Goal: Communication & Community: Answer question/provide support

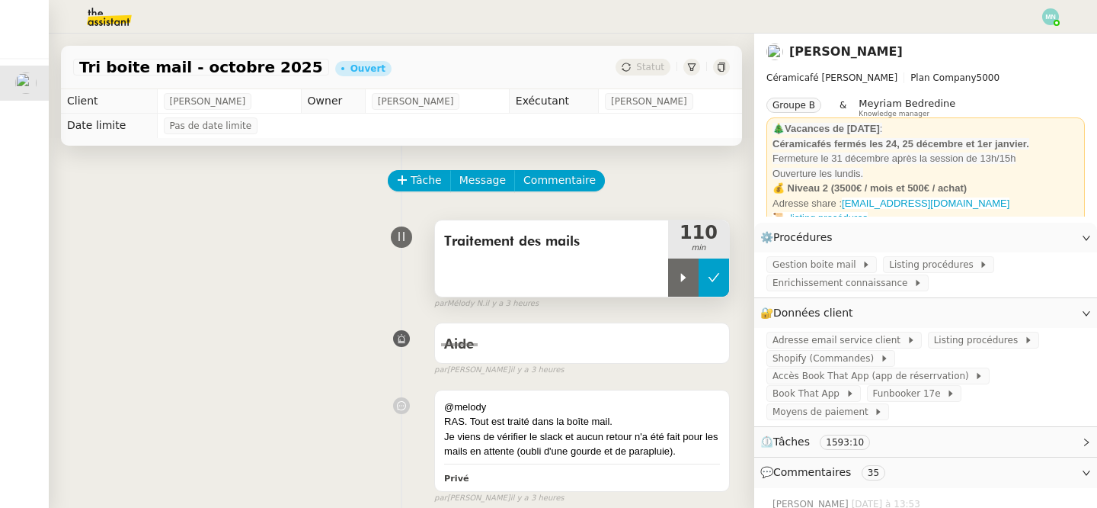
click at [724, 286] on button at bounding box center [714, 277] width 30 height 38
click at [687, 271] on button at bounding box center [698, 277] width 61 height 38
click at [684, 277] on icon at bounding box center [683, 277] width 5 height 8
click at [871, 282] on span "Enrichissement connaissance" at bounding box center [843, 282] width 141 height 15
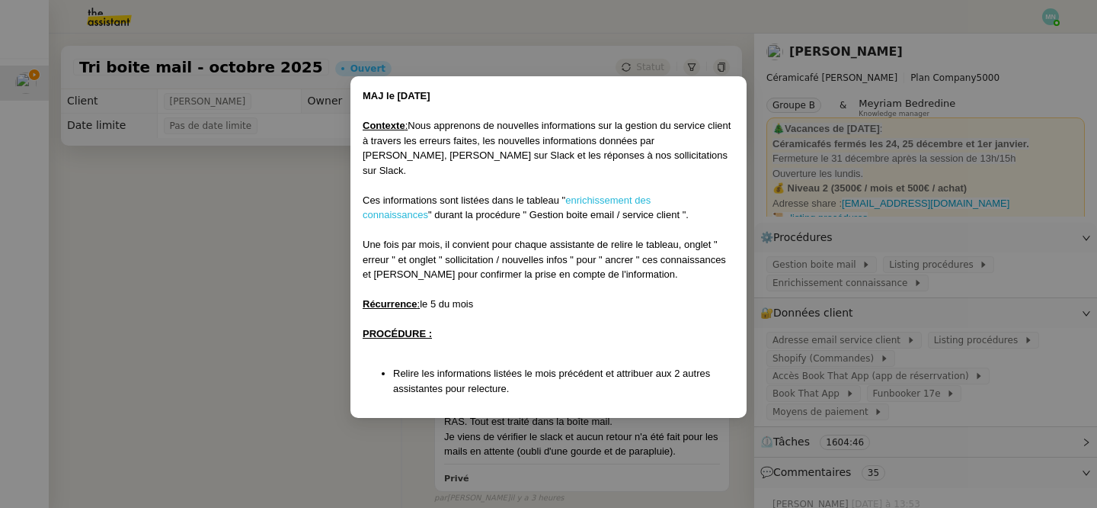
click at [651, 194] on link "enrichissement des connaissances" at bounding box center [507, 207] width 288 height 27
click at [315, 248] on nz-modal-container "MAJ le [DATE] Contexte : Nous apprenons de nouvelles informations sur la gestio…" at bounding box center [548, 254] width 1097 height 508
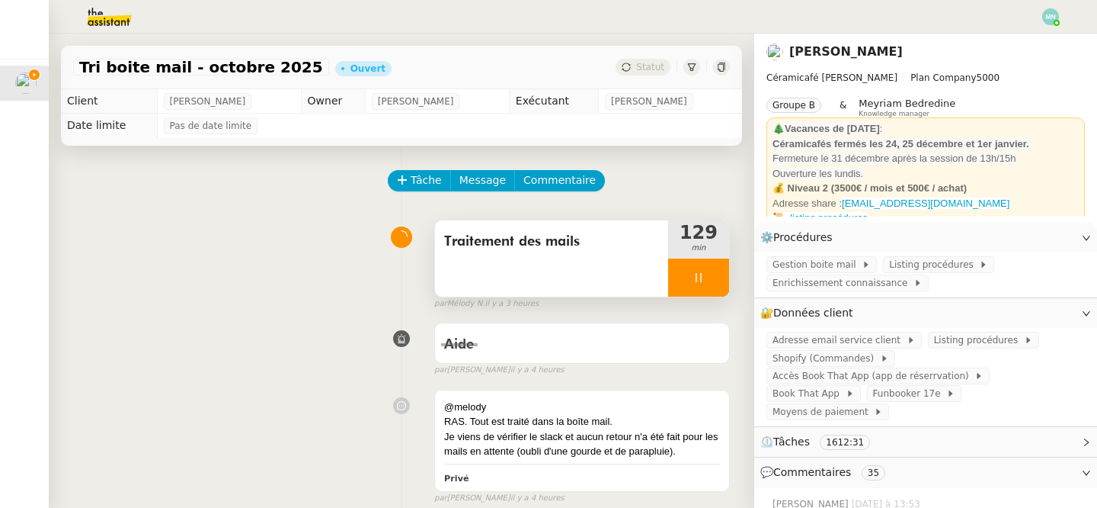
click at [683, 278] on div at bounding box center [698, 277] width 61 height 38
click at [712, 278] on icon at bounding box center [714, 277] width 12 height 12
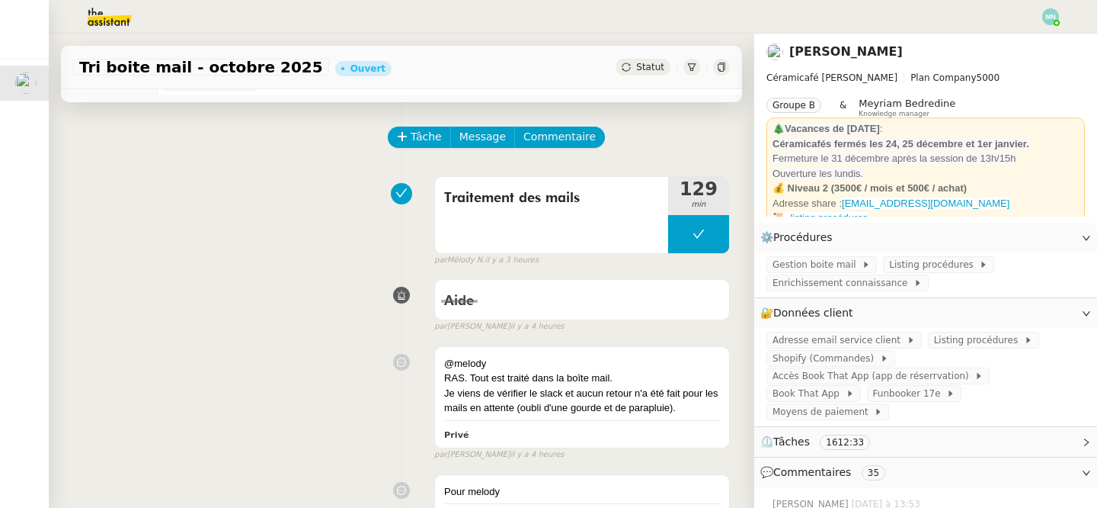
scroll to position [38, 0]
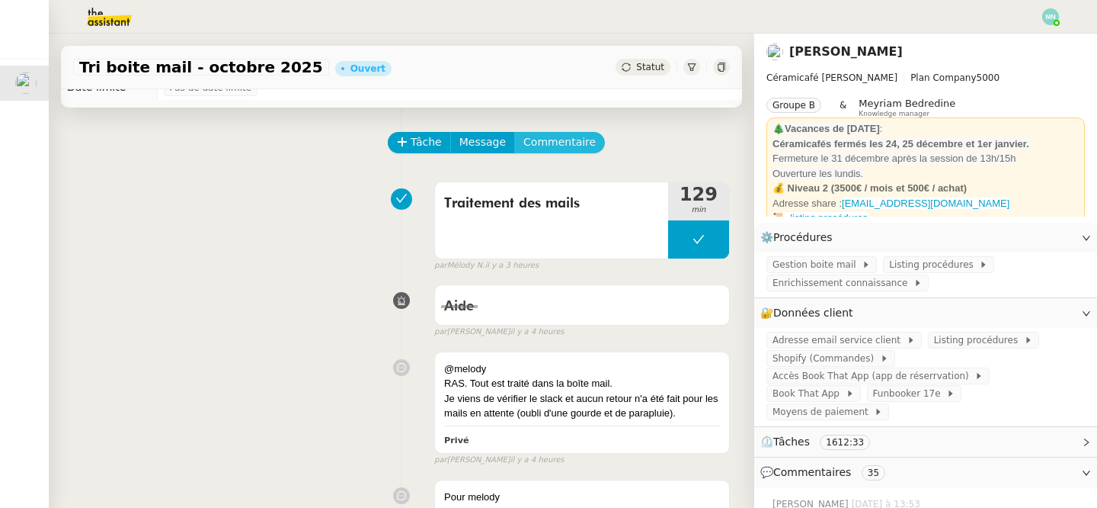
click at [548, 146] on span "Commentaire" at bounding box center [560, 142] width 72 height 18
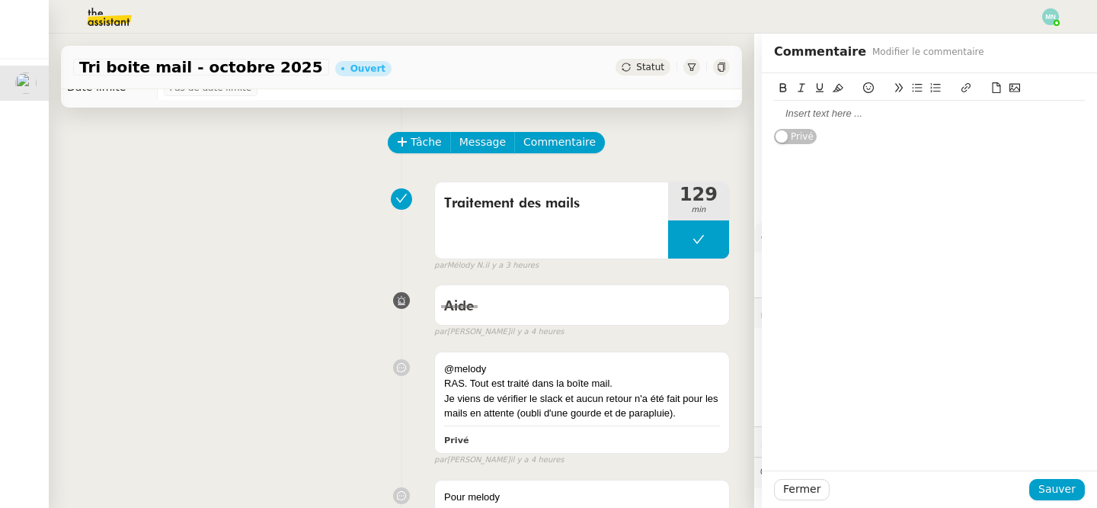
click at [829, 111] on div at bounding box center [929, 114] width 311 height 14
click at [815, 171] on div "O" at bounding box center [929, 170] width 311 height 14
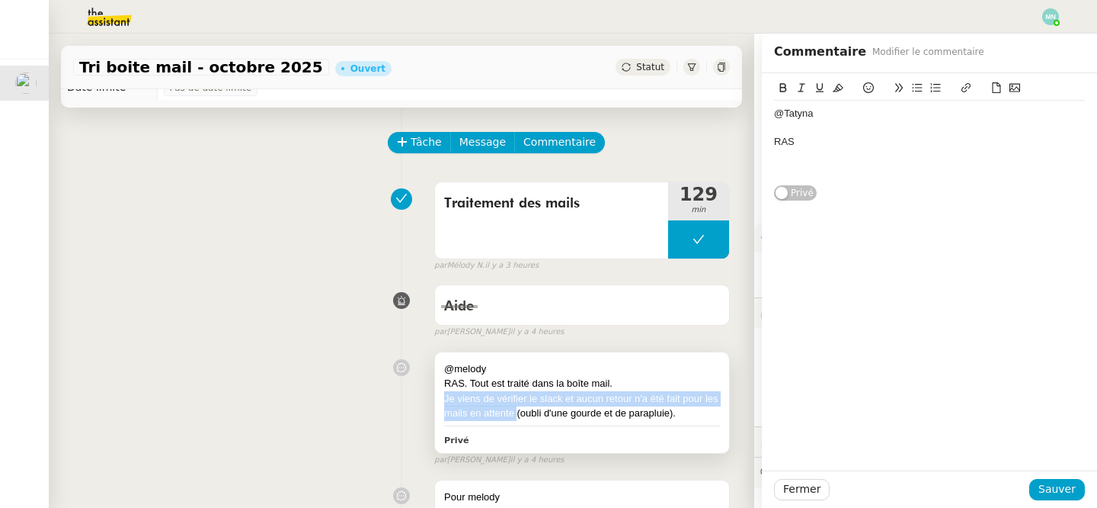
drag, startPoint x: 444, startPoint y: 399, endPoint x: 517, endPoint y: 412, distance: 75.1
click at [517, 412] on div "Je viens de vérifier le slack et aucun retour n'a été fait pour les mails en at…" at bounding box center [582, 406] width 276 height 30
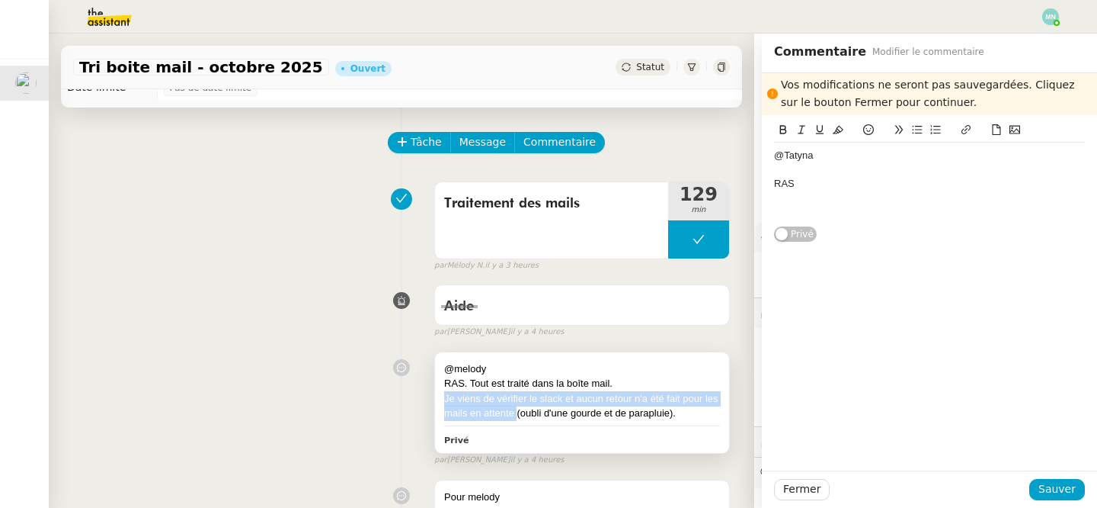
copy div "Je viens de vérifier le slack et aucun retour n'a été fait pour les mails en at…"
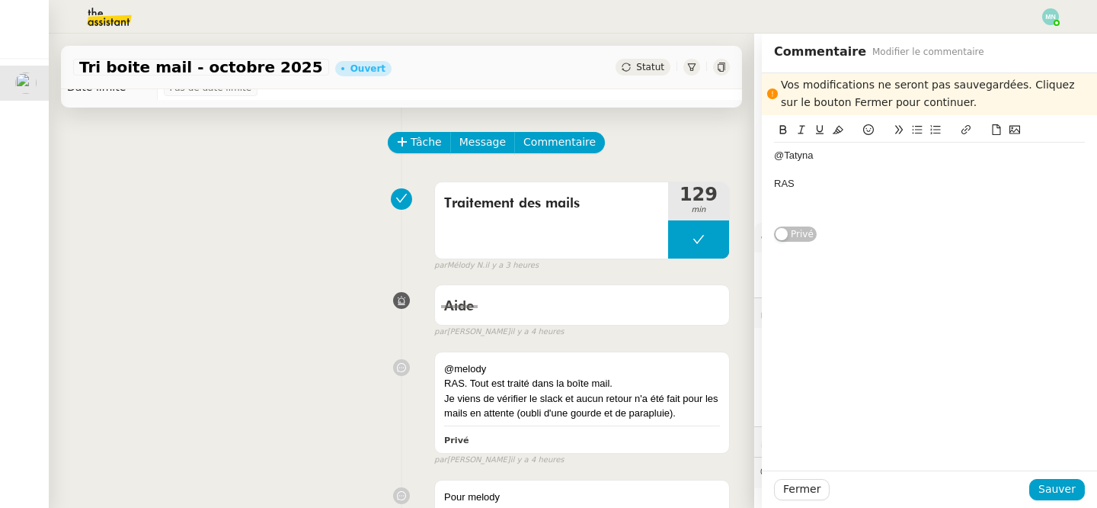
click at [816, 179] on div "RAS" at bounding box center [929, 184] width 311 height 14
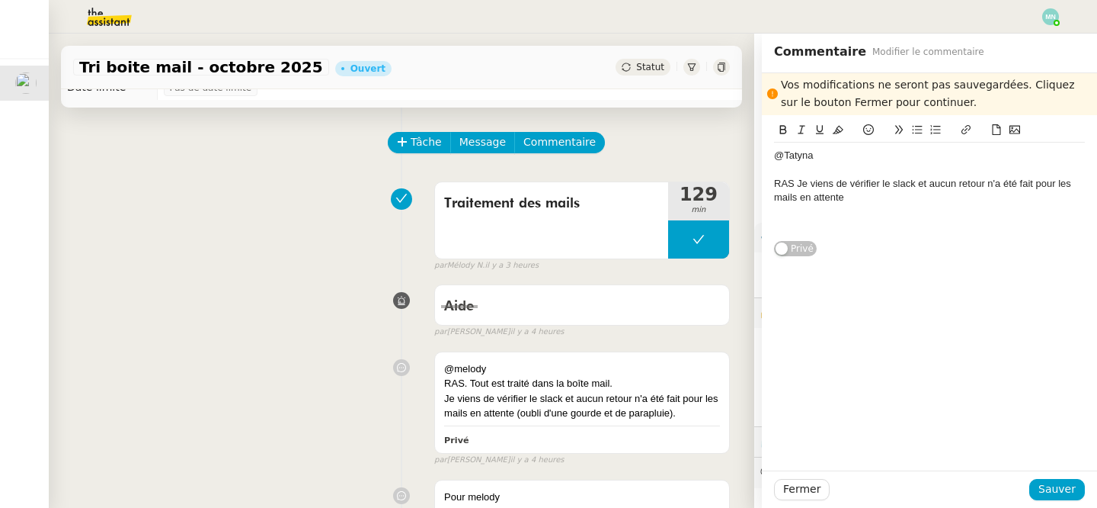
drag, startPoint x: 897, startPoint y: 195, endPoint x: 988, endPoint y: 181, distance: 91.8
click at [988, 181] on div "RAS Je viens de vérifier le slack et aucun retour n'a été fait pour les mails e…" at bounding box center [929, 191] width 311 height 28
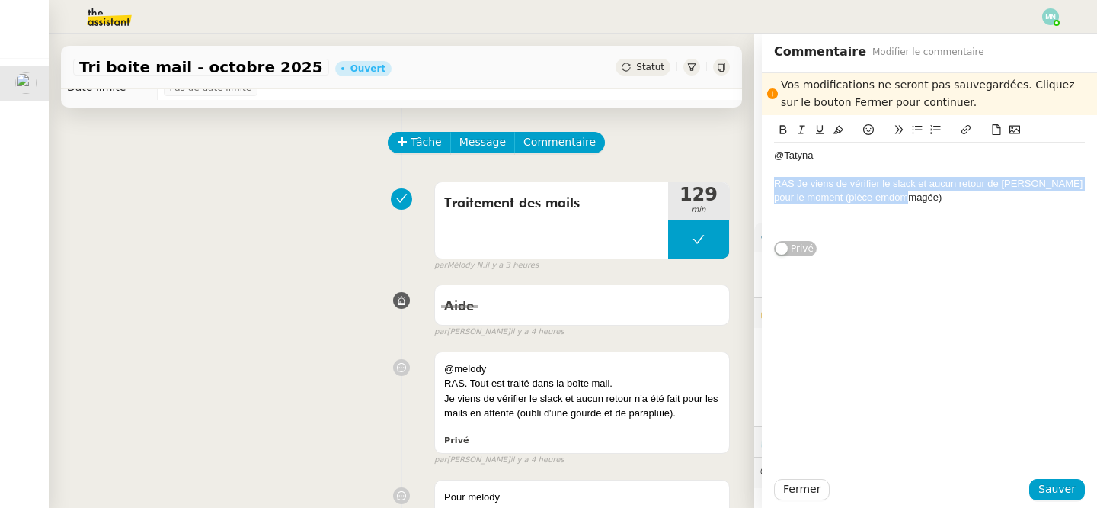
drag, startPoint x: 925, startPoint y: 203, endPoint x: 771, endPoint y: 181, distance: 155.6
click at [771, 181] on div "@[PERSON_NAME] Je viens de vérifier le slack et aucun retour de [PERSON_NAME] p…" at bounding box center [929, 186] width 335 height 142
copy div "RAS Je viens de vérifier le slack et aucun retour de [PERSON_NAME] pour le mome…"
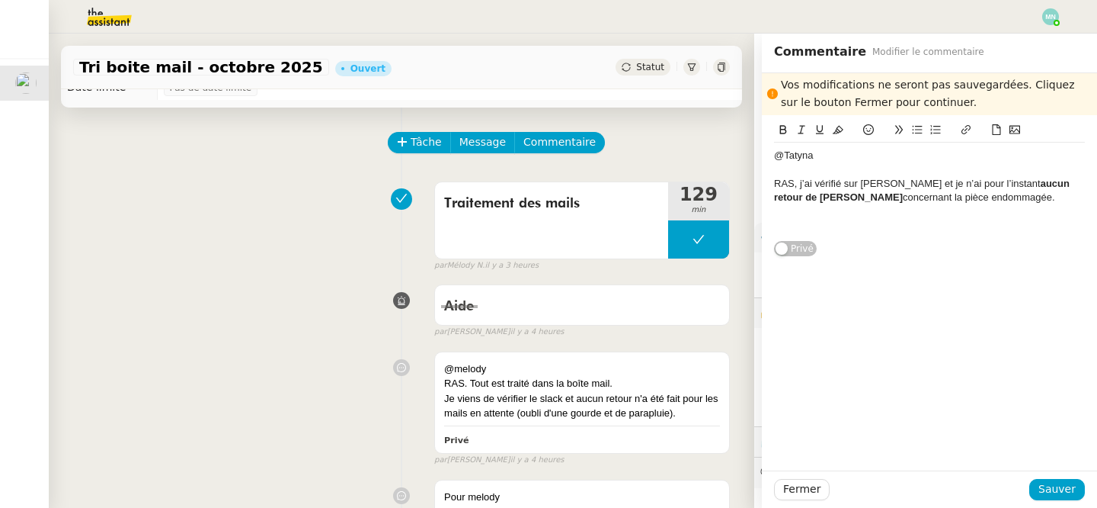
click at [802, 159] on div "@Tatyna" at bounding box center [929, 156] width 311 height 14
drag, startPoint x: 841, startPoint y: 158, endPoint x: 785, endPoint y: 155, distance: 56.4
click at [785, 155] on div "@[GEOGRAPHIC_DATA]" at bounding box center [929, 156] width 311 height 14
copy div "[PERSON_NAME]"
drag, startPoint x: 815, startPoint y: 199, endPoint x: 987, endPoint y: 184, distance: 172.2
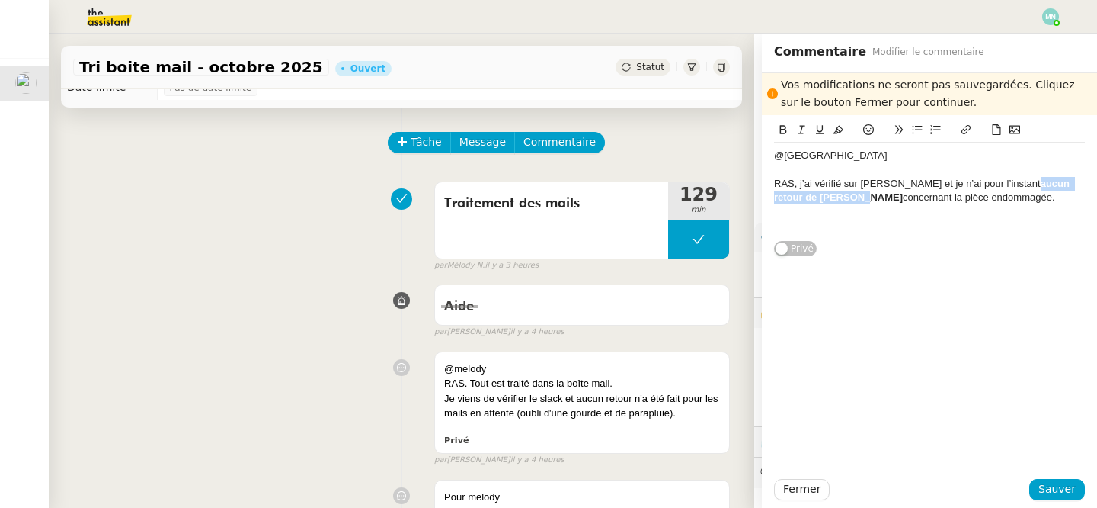
click at [987, 184] on strong "aucun retour de [PERSON_NAME]" at bounding box center [923, 190] width 299 height 25
click at [782, 129] on icon at bounding box center [783, 129] width 11 height 11
click at [1065, 371] on div "Vos modifications ne seront pas sauvegardées. Cliquez sur le bouton Fermer pour…" at bounding box center [929, 271] width 335 height 397
click at [1070, 490] on span "Sauver" at bounding box center [1057, 489] width 37 height 18
